Goal: Information Seeking & Learning: Learn about a topic

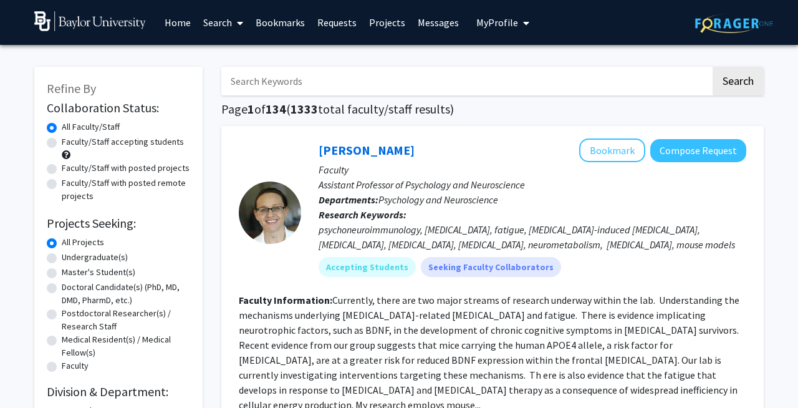
click at [191, 23] on link "Home" at bounding box center [177, 23] width 39 height 44
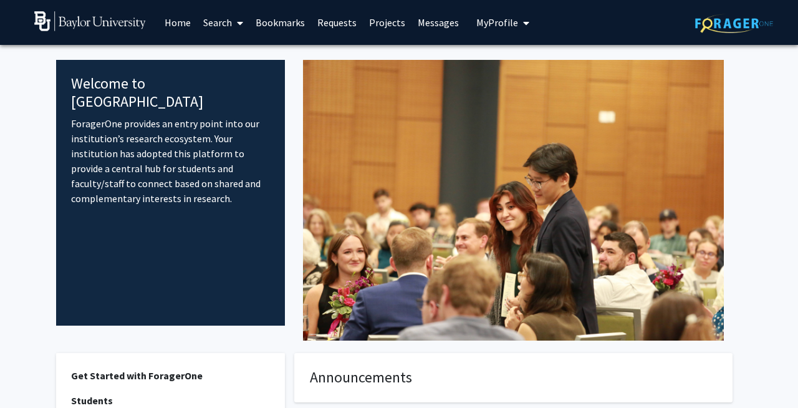
scroll to position [327, 0]
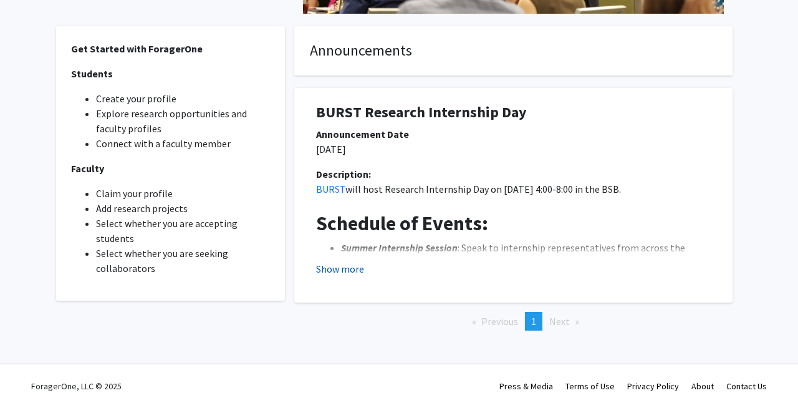
click at [350, 274] on button "Show more" at bounding box center [340, 268] width 48 height 15
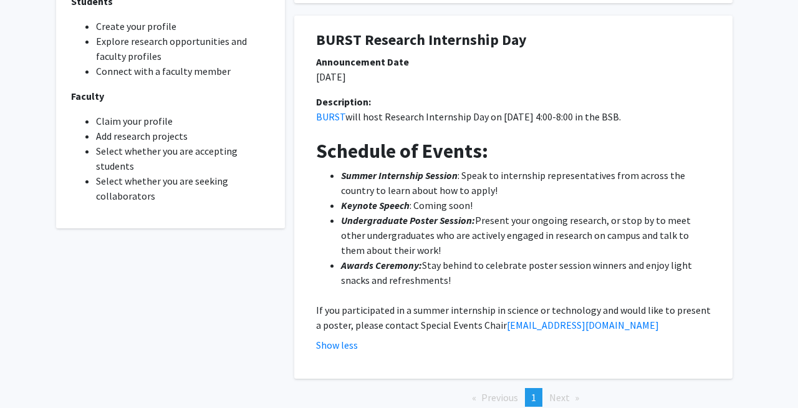
scroll to position [0, 0]
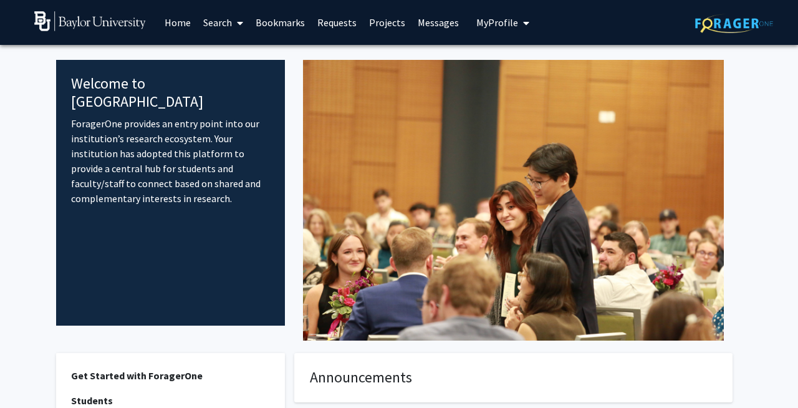
click at [226, 24] on link "Search" at bounding box center [223, 23] width 52 height 44
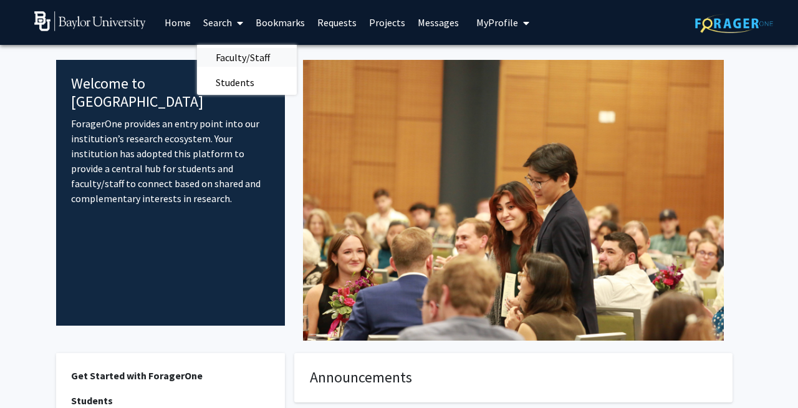
click at [239, 62] on span "Faculty/Staff" at bounding box center [243, 57] width 92 height 25
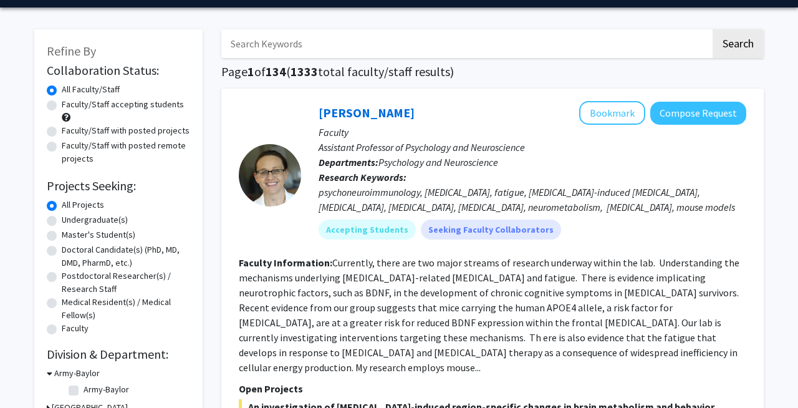
scroll to position [37, 0]
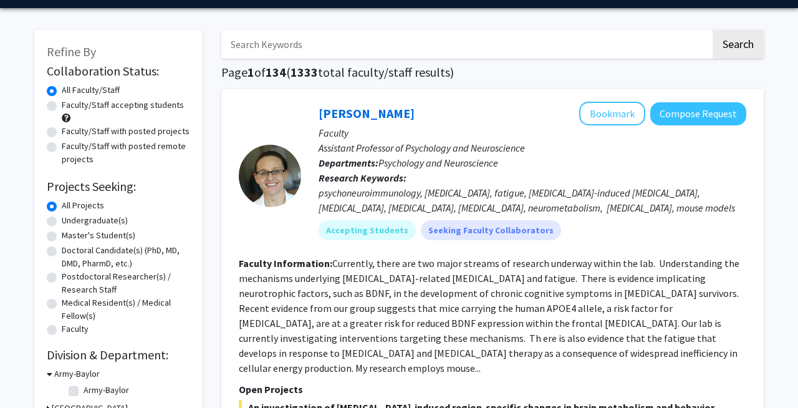
click at [123, 107] on label "Faculty/Staff accepting students" at bounding box center [123, 105] width 122 height 13
click at [70, 107] on input "Faculty/Staff accepting students" at bounding box center [66, 103] width 8 height 8
radio input "true"
